Goal: Information Seeking & Learning: Learn about a topic

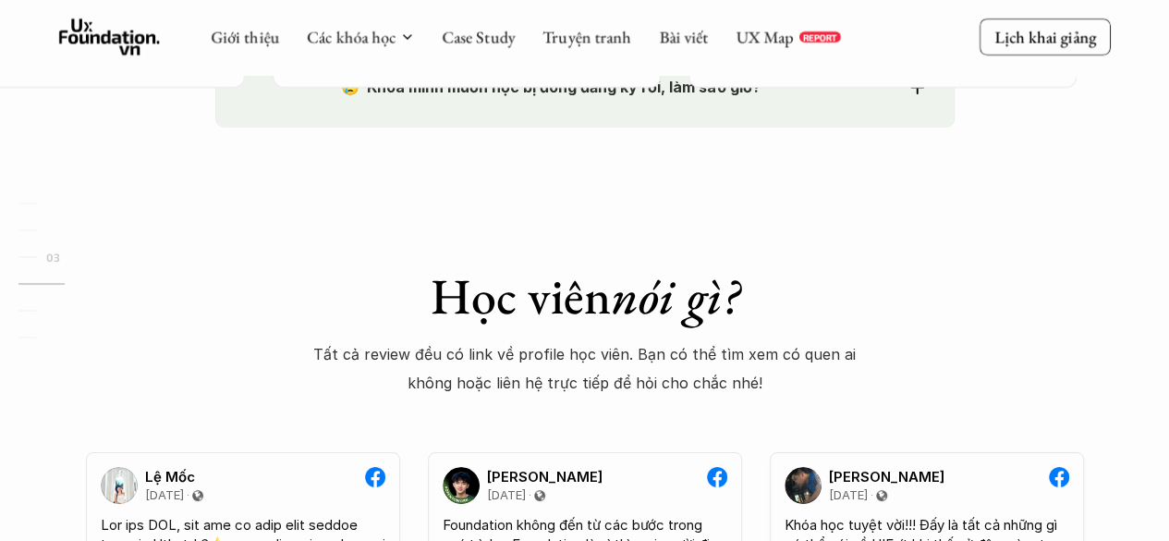
scroll to position [2588, 0]
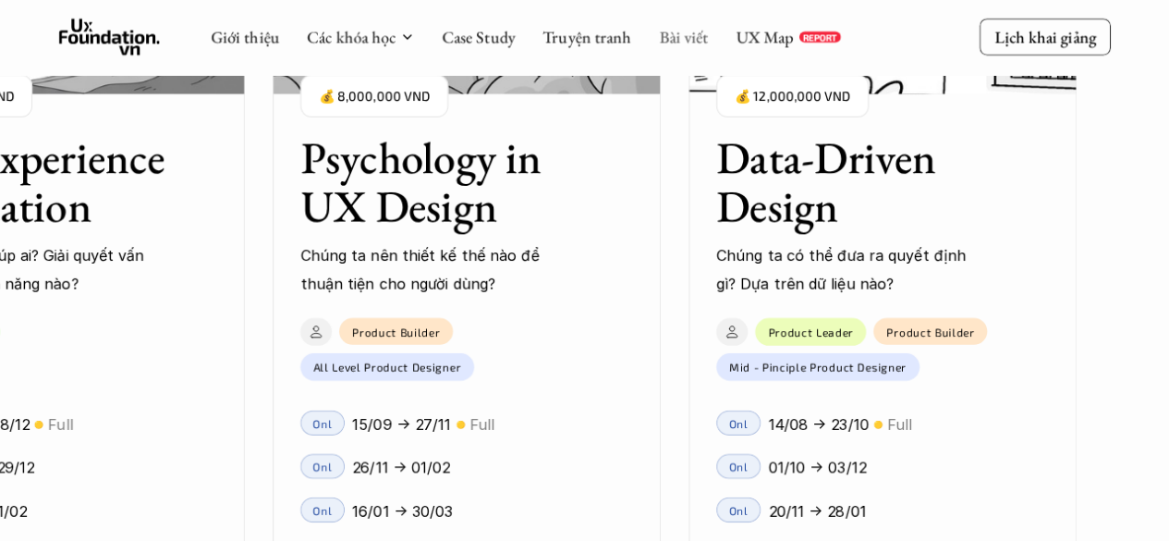
click at [692, 30] on link "Bài viết" at bounding box center [683, 36] width 49 height 21
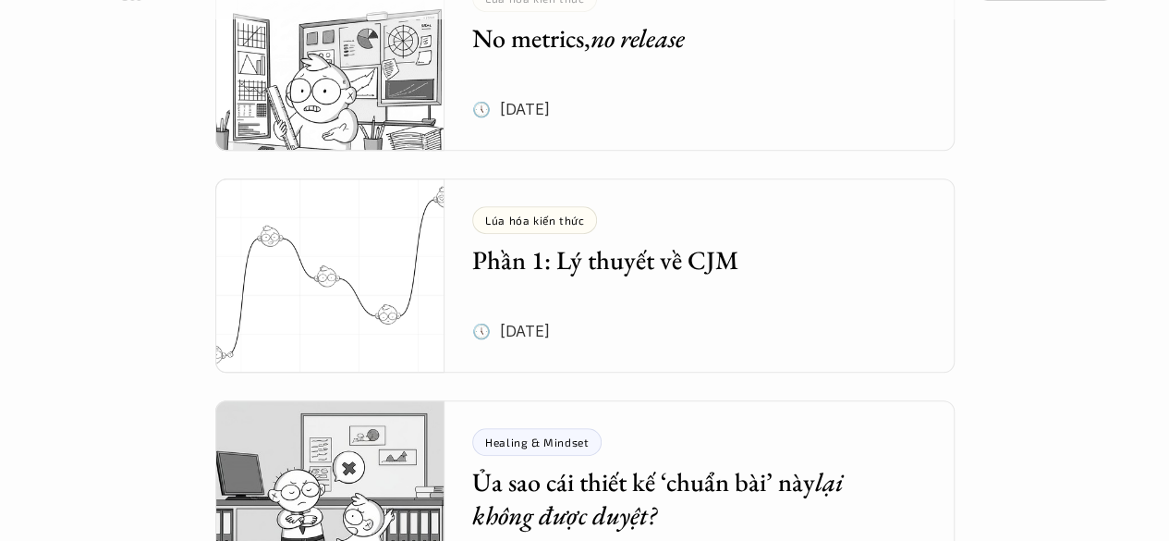
scroll to position [462, 0]
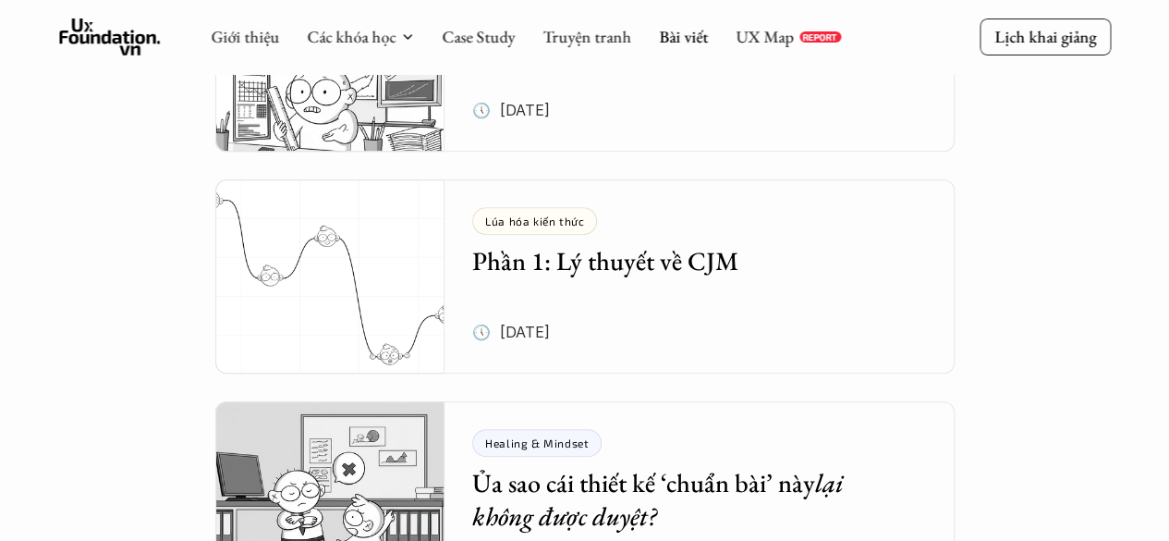
click at [659, 275] on h5 "Phần 1: Lý thuyết về CJM" at bounding box center [685, 260] width 427 height 33
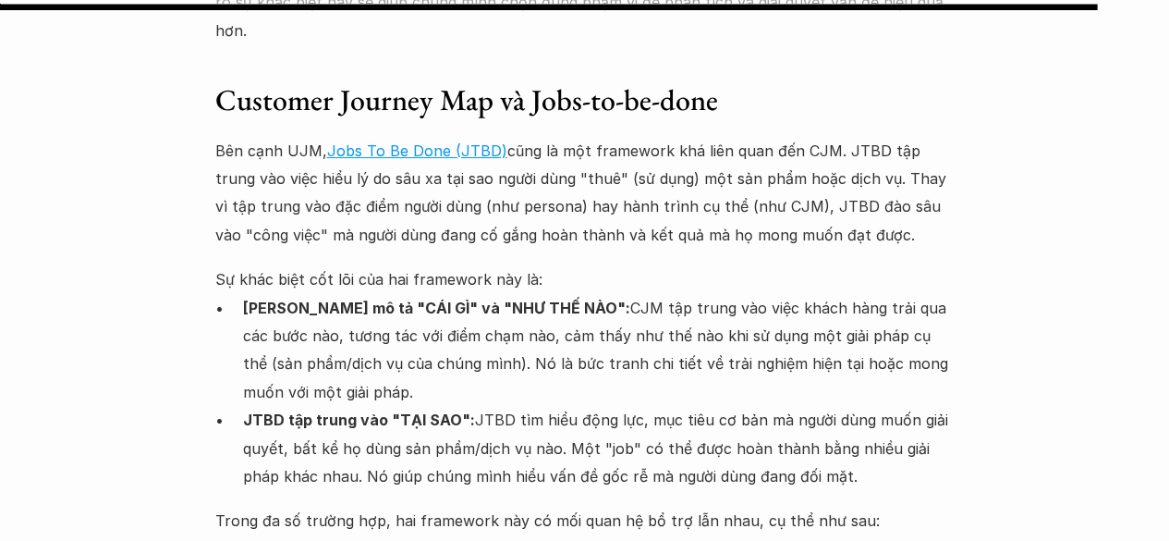
scroll to position [13680, 0]
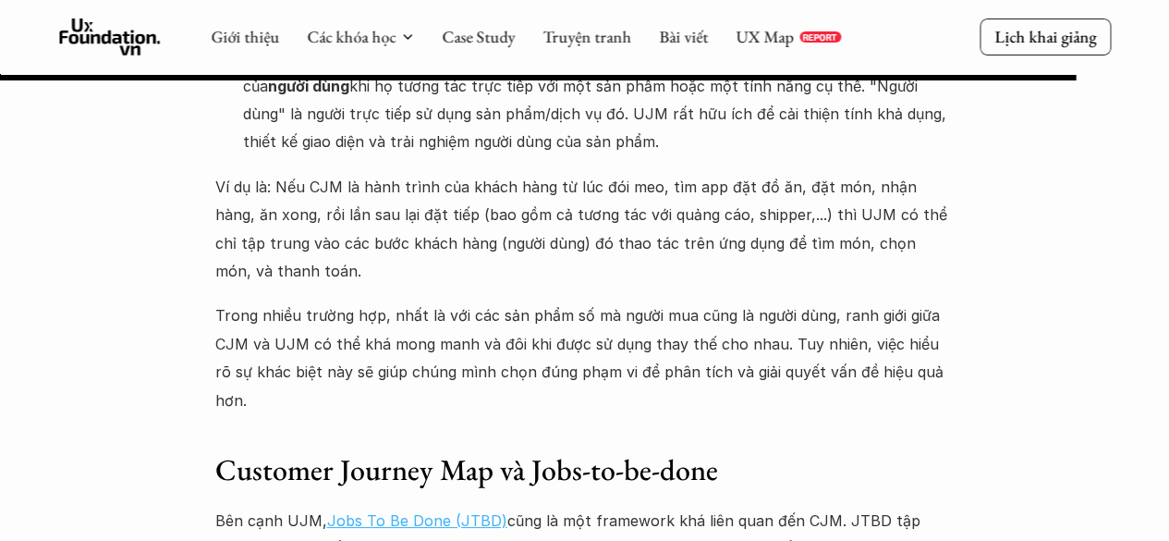
click at [403, 511] on link "Jobs To Be Done (JTBD)" at bounding box center [417, 520] width 180 height 18
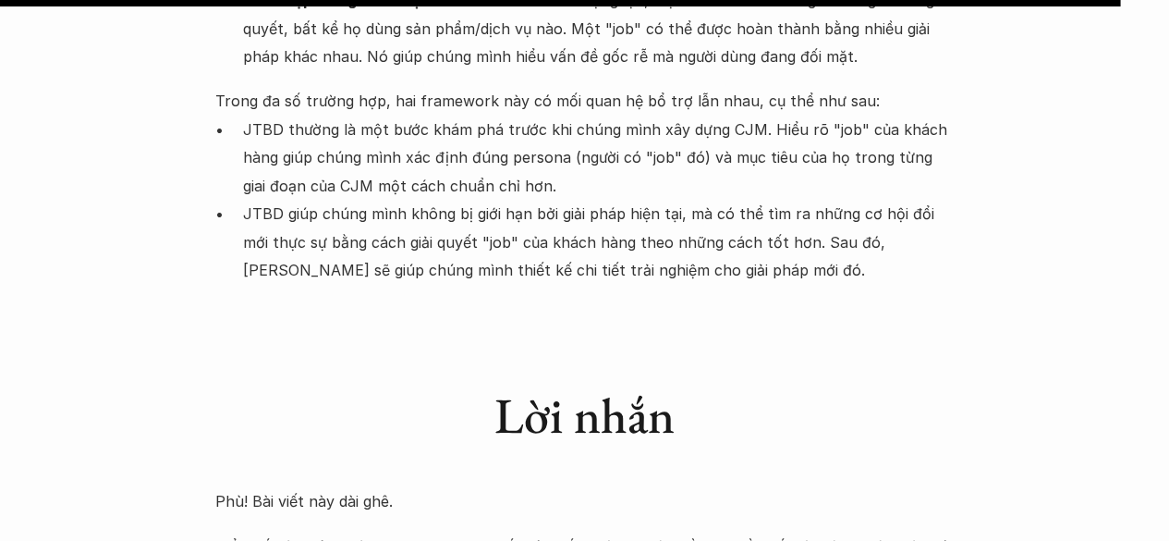
scroll to position [14512, 0]
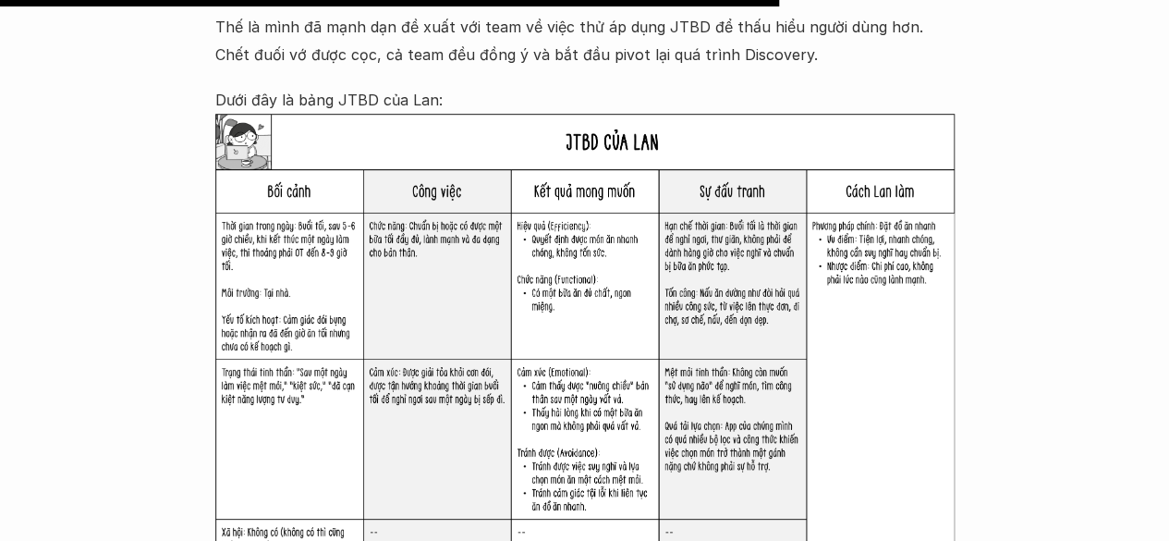
scroll to position [4622, 0]
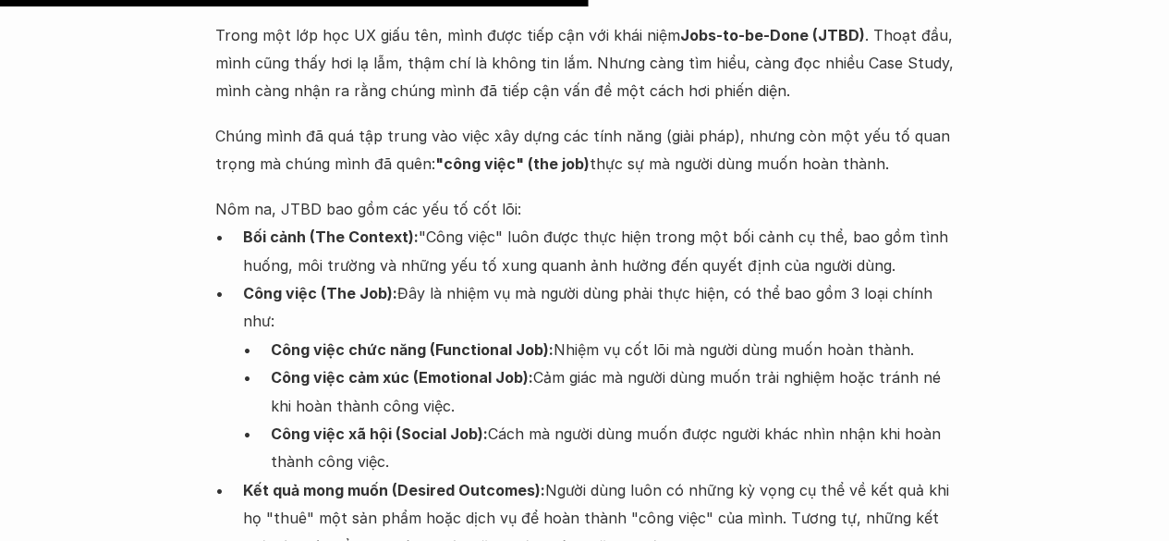
scroll to position [3328, 0]
